Goal: Download file/media

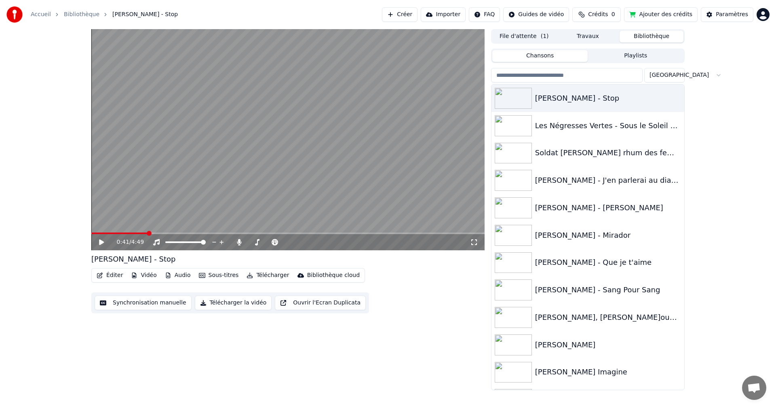
click at [103, 240] on icon at bounding box center [107, 242] width 19 height 6
click at [103, 238] on div "0:54 / 4:49" at bounding box center [288, 242] width 387 height 8
click at [102, 240] on icon at bounding box center [107, 242] width 19 height 6
click at [253, 273] on button "Télécharger" at bounding box center [267, 274] width 49 height 11
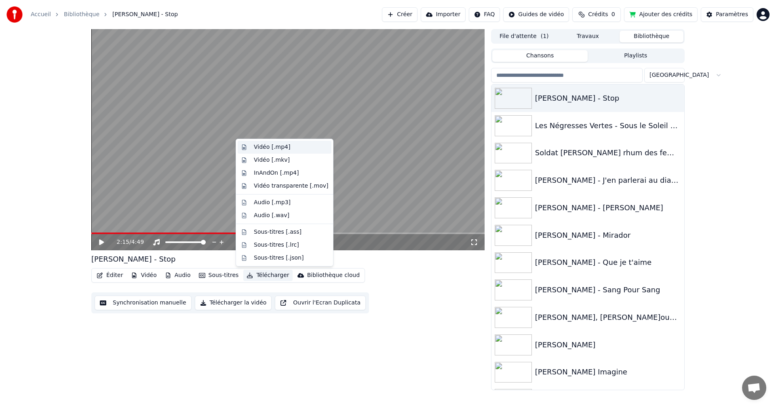
click at [269, 147] on div "Vidéo [.mp4]" at bounding box center [272, 147] width 36 height 8
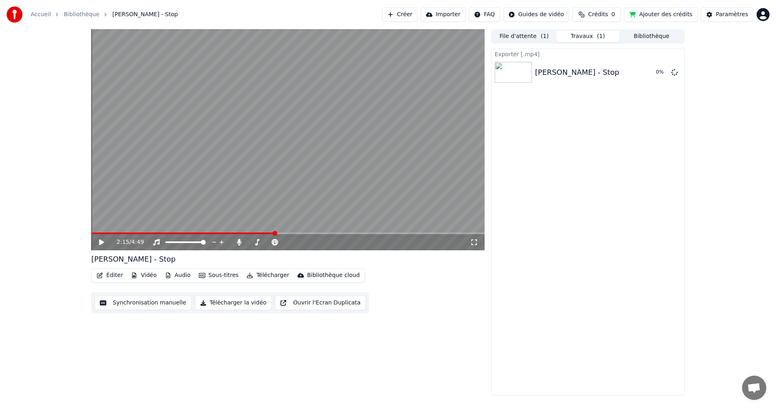
click at [574, 36] on button "Travaux ( 1 )" at bounding box center [588, 37] width 64 height 12
click at [633, 40] on button "Bibliothèque" at bounding box center [651, 37] width 64 height 12
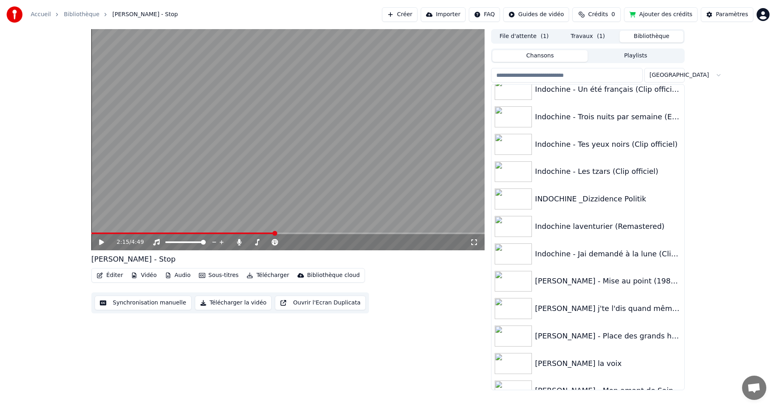
scroll to position [5368, 0]
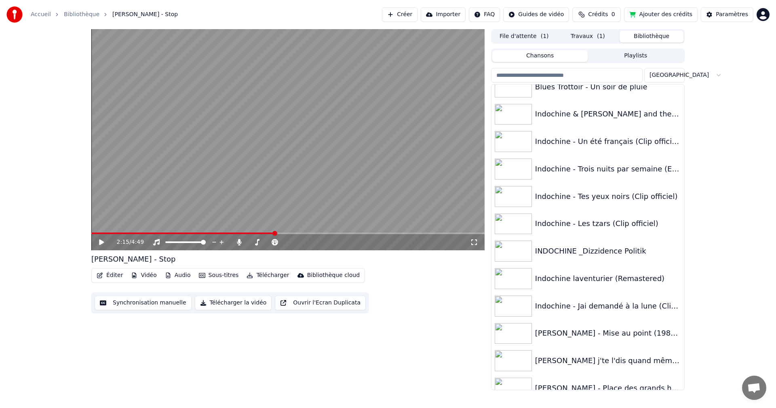
click at [526, 36] on button "File d'attente ( 1 )" at bounding box center [524, 37] width 64 height 12
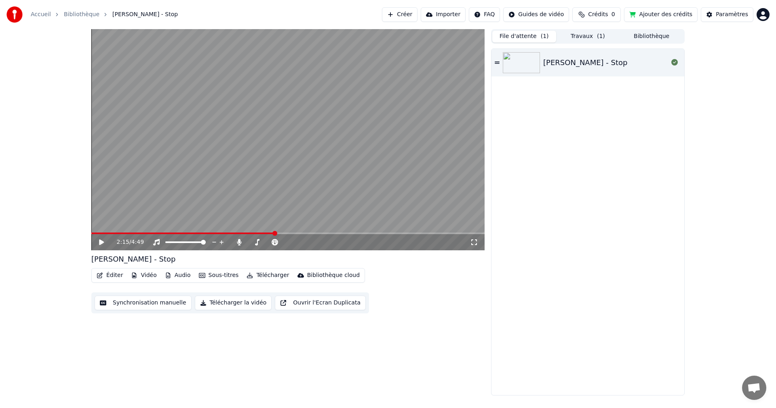
click at [265, 276] on button "Télécharger" at bounding box center [267, 274] width 49 height 11
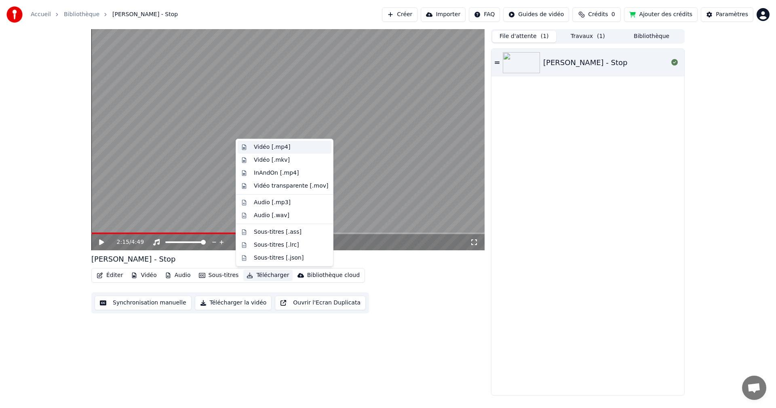
click at [265, 146] on div "Vidéo [.mp4]" at bounding box center [272, 147] width 36 height 8
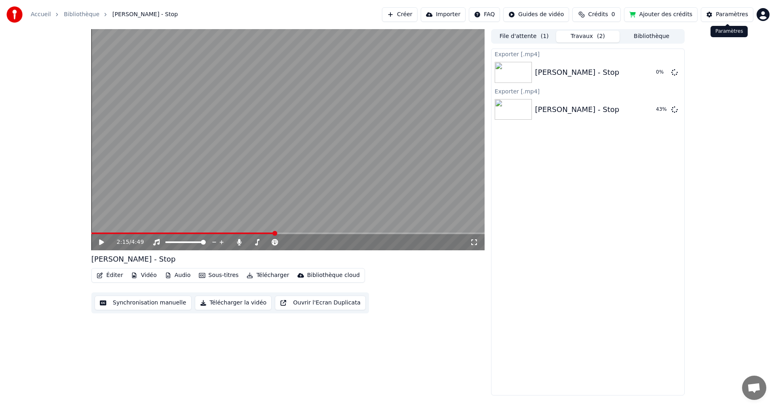
click at [722, 18] on div "Paramètres" at bounding box center [731, 15] width 32 height 8
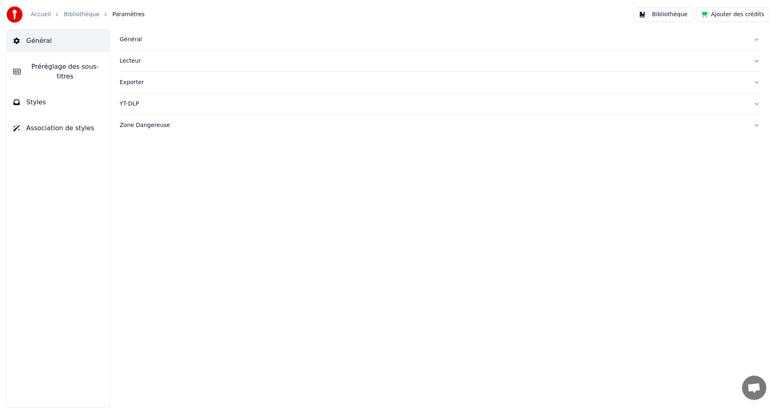
click at [135, 39] on div "Général" at bounding box center [433, 40] width 627 height 8
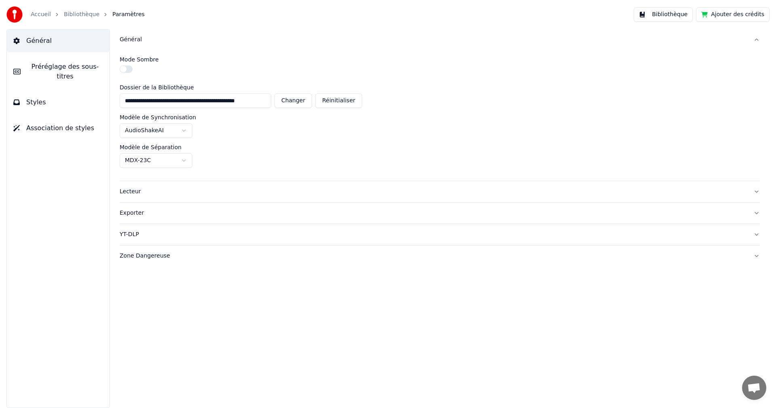
click at [753, 213] on button "Exporter" at bounding box center [440, 212] width 640 height 21
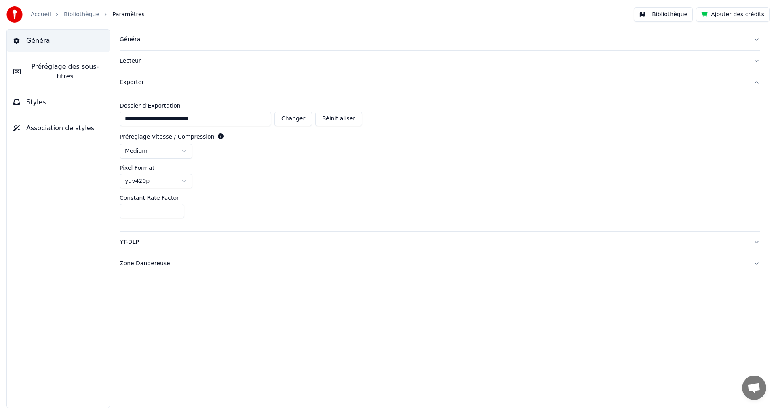
drag, startPoint x: 234, startPoint y: 120, endPoint x: 118, endPoint y: 117, distance: 115.2
click at [118, 117] on div "**********" at bounding box center [439, 218] width 672 height 379
click at [128, 82] on div "Exporter" at bounding box center [433, 82] width 627 height 8
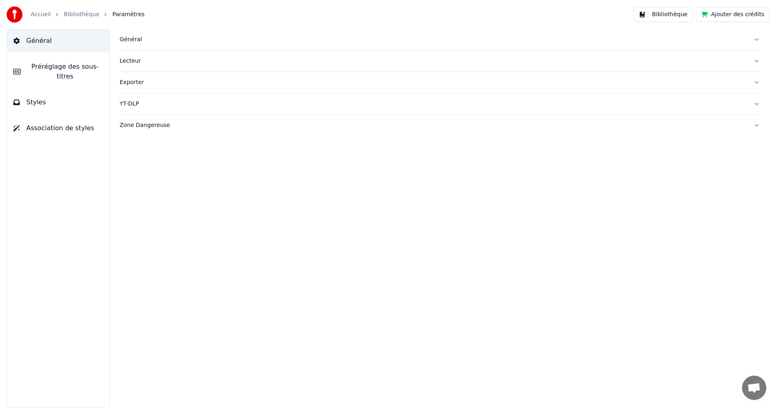
click at [128, 82] on div "Exporter" at bounding box center [433, 82] width 627 height 8
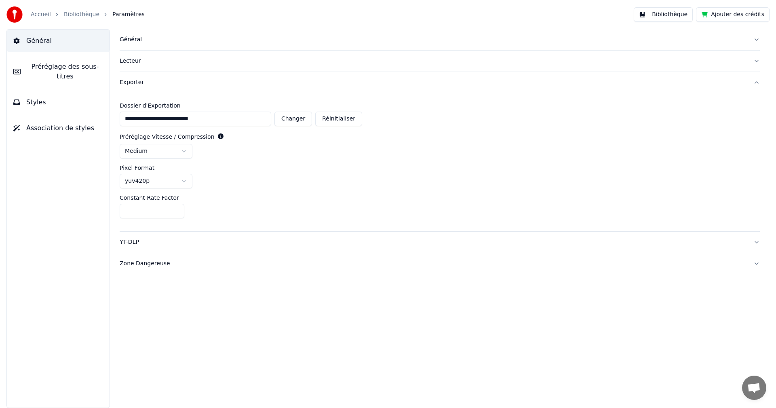
click at [128, 82] on div "Exporter" at bounding box center [433, 82] width 627 height 8
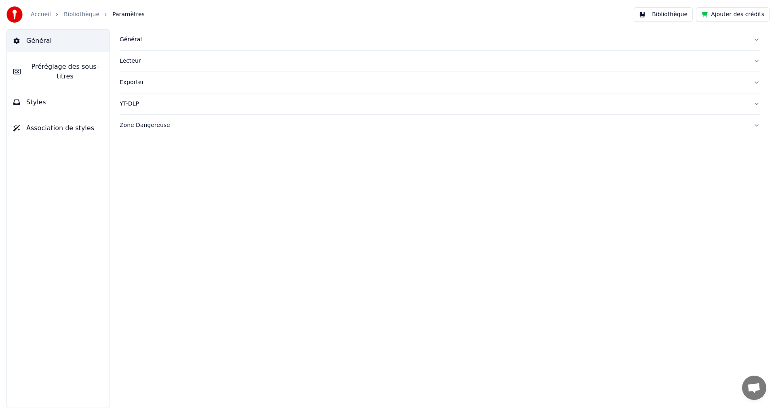
click at [126, 65] on button "Lecteur" at bounding box center [440, 61] width 640 height 21
click at [124, 46] on button "Général" at bounding box center [440, 39] width 640 height 21
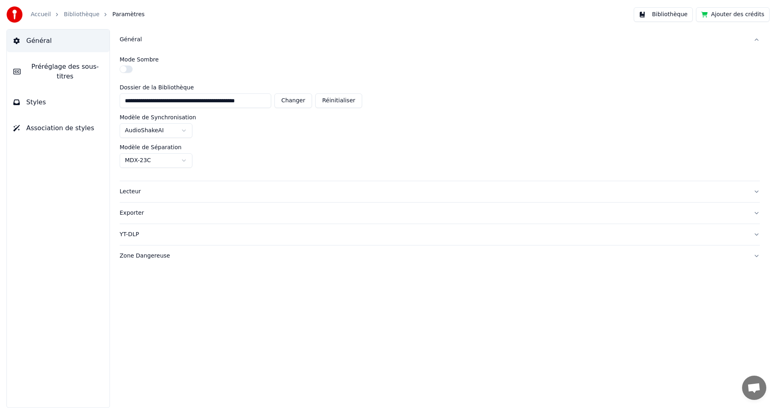
scroll to position [0, 6]
drag, startPoint x: 119, startPoint y: 99, endPoint x: 275, endPoint y: 103, distance: 156.4
click at [275, 103] on div "**********" at bounding box center [439, 218] width 672 height 379
click at [74, 17] on link "Bibliothèque" at bounding box center [82, 15] width 36 height 8
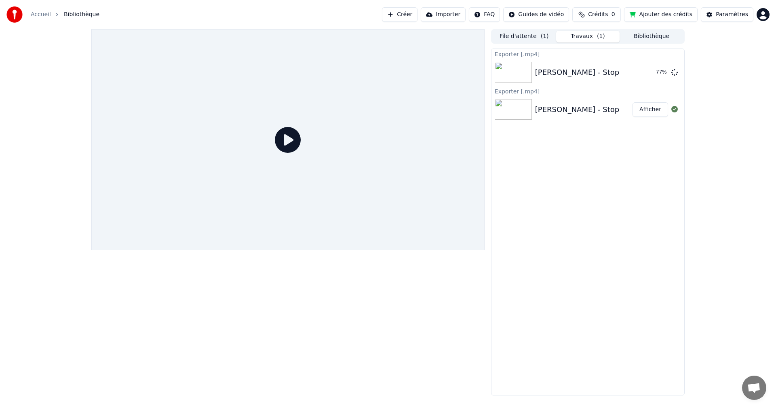
click at [657, 113] on button "Afficher" at bounding box center [650, 109] width 36 height 15
click at [654, 72] on button "Afficher" at bounding box center [650, 72] width 36 height 15
click at [520, 74] on img at bounding box center [512, 72] width 37 height 21
click at [285, 135] on icon at bounding box center [288, 140] width 26 height 26
click at [650, 73] on button "Afficher" at bounding box center [650, 72] width 36 height 15
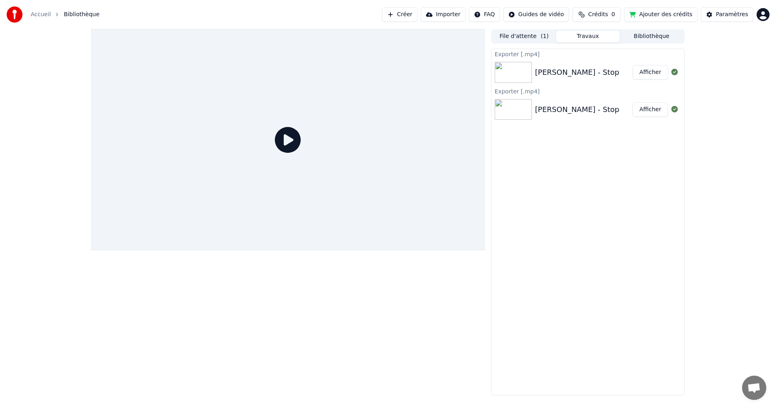
click at [650, 73] on button "Afficher" at bounding box center [650, 72] width 36 height 15
click at [506, 73] on img at bounding box center [512, 72] width 37 height 21
click at [284, 142] on icon at bounding box center [288, 140] width 26 height 26
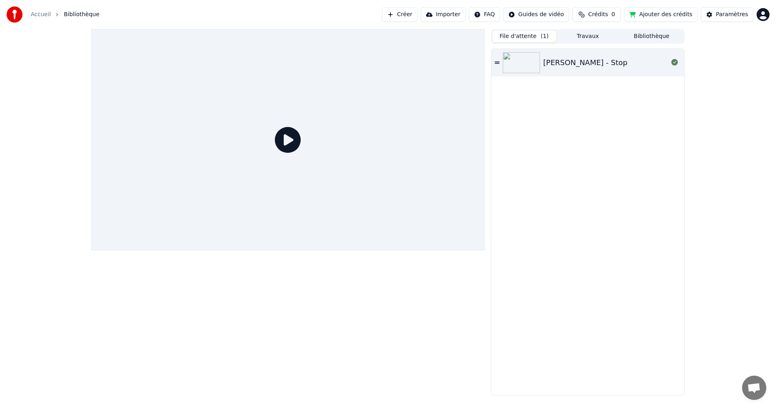
click at [507, 37] on button "File d'attente ( 1 )" at bounding box center [524, 37] width 64 height 12
click at [523, 57] on img at bounding box center [521, 62] width 37 height 21
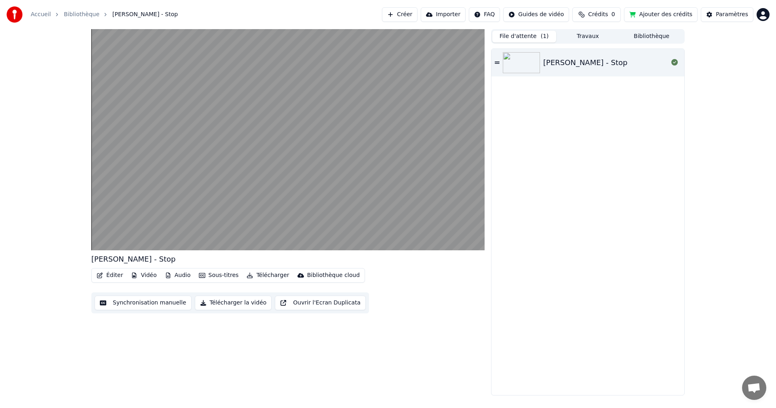
click at [141, 275] on button "Vidéo" at bounding box center [144, 274] width 32 height 11
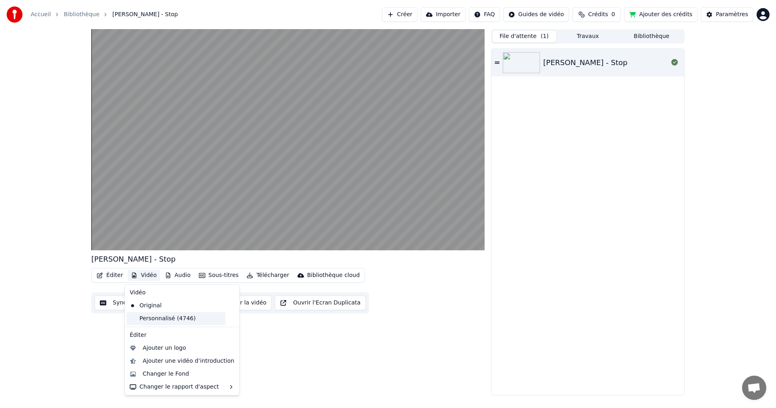
click at [152, 317] on div "Personnalisé (4746)" at bounding box center [175, 318] width 99 height 13
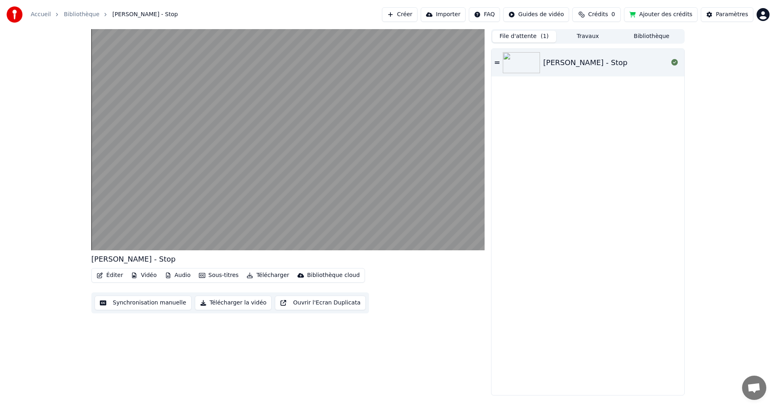
click at [257, 276] on button "Télécharger" at bounding box center [267, 274] width 49 height 11
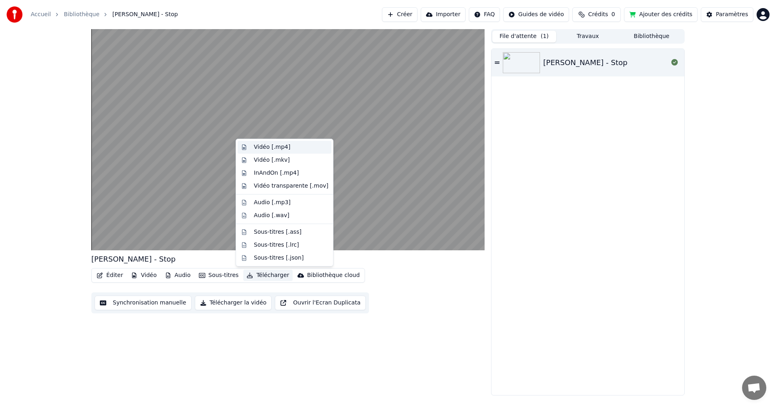
click at [267, 148] on div "Vidéo [.mp4]" at bounding box center [272, 147] width 36 height 8
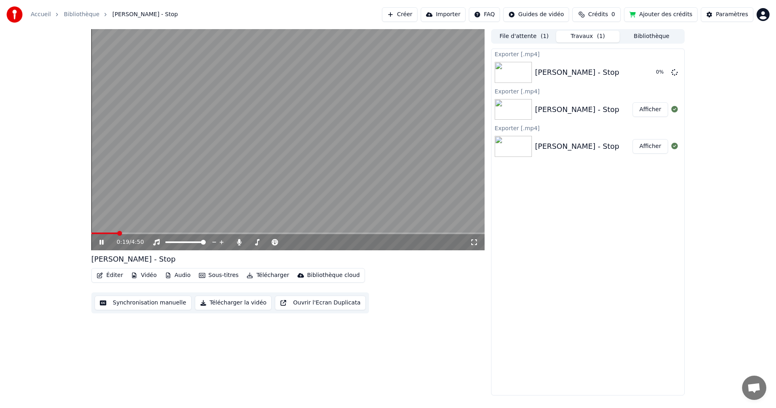
click at [99, 240] on icon at bounding box center [107, 242] width 19 height 6
